Goal: Transaction & Acquisition: Purchase product/service

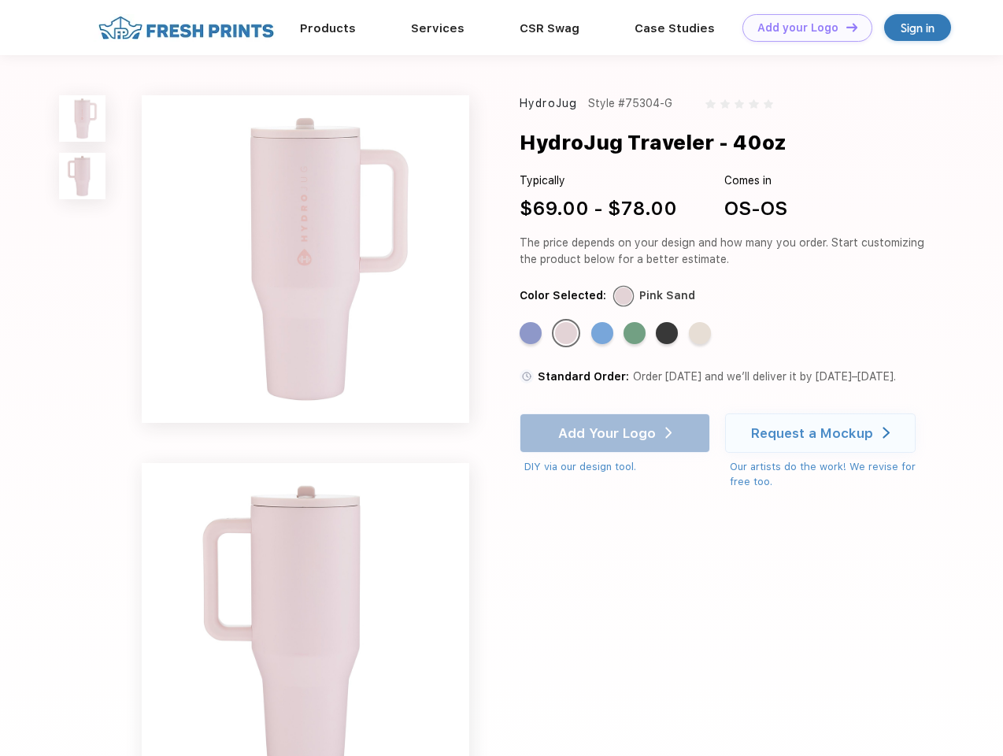
click at [802, 28] on link "Add your Logo Design Tool" at bounding box center [808, 28] width 130 height 28
click at [0, 0] on div "Design Tool" at bounding box center [0, 0] width 0 height 0
click at [845, 27] on link "Add your Logo Design Tool" at bounding box center [808, 28] width 130 height 28
click at [83, 118] on img at bounding box center [82, 118] width 46 height 46
click at [83, 176] on img at bounding box center [82, 176] width 46 height 46
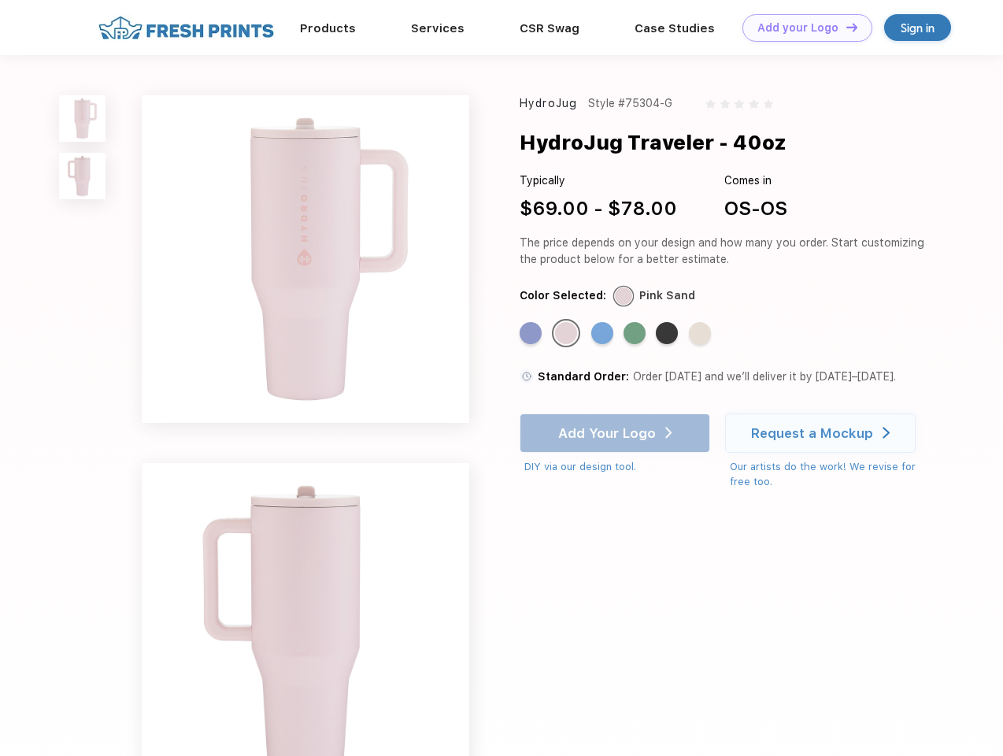
click at [532, 334] on div "Standard Color" at bounding box center [531, 333] width 22 height 22
click at [568, 334] on div "Standard Color" at bounding box center [566, 333] width 22 height 22
click at [604, 334] on div "Standard Color" at bounding box center [602, 333] width 22 height 22
click at [636, 334] on div "Standard Color" at bounding box center [635, 333] width 22 height 22
click at [669, 334] on div "Standard Color" at bounding box center [667, 333] width 22 height 22
